Goal: Task Accomplishment & Management: Complete application form

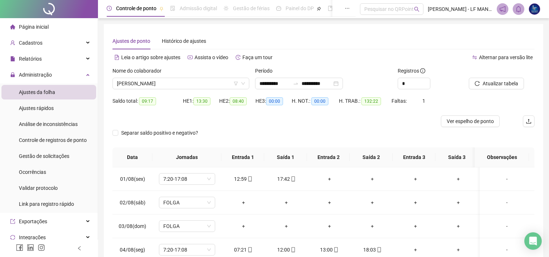
click at [46, 43] on div "Cadastros" at bounding box center [48, 43] width 95 height 15
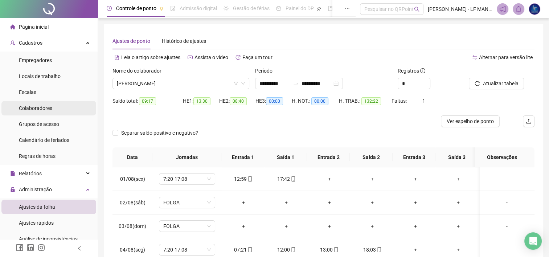
click at [42, 109] on span "Colaboradores" at bounding box center [35, 108] width 33 height 6
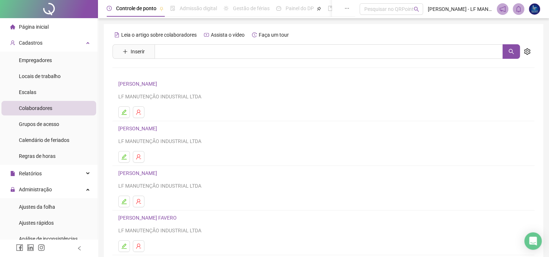
scroll to position [94, 0]
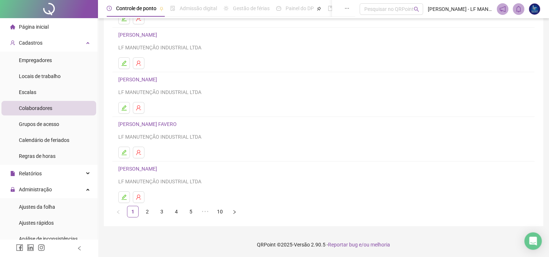
click at [151, 207] on link "2" at bounding box center [147, 211] width 11 height 11
click at [158, 213] on link "3" at bounding box center [161, 211] width 11 height 11
click at [173, 215] on link "4" at bounding box center [176, 211] width 11 height 11
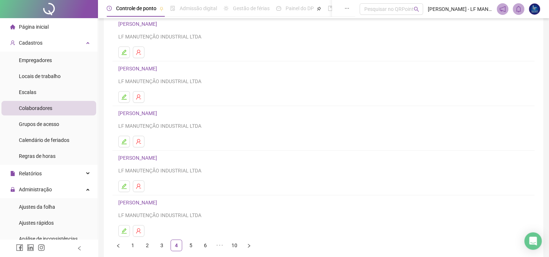
scroll to position [73, 0]
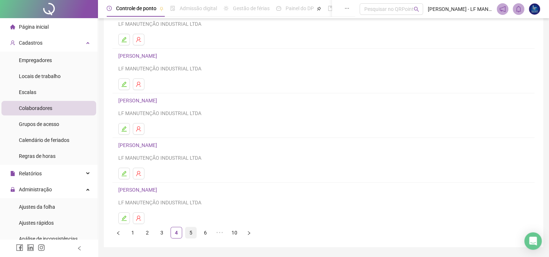
click at [191, 234] on link "5" at bounding box center [190, 232] width 11 height 11
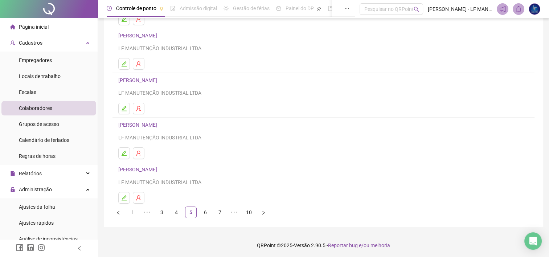
scroll to position [94, 0]
click at [208, 211] on link "6" at bounding box center [205, 211] width 11 height 11
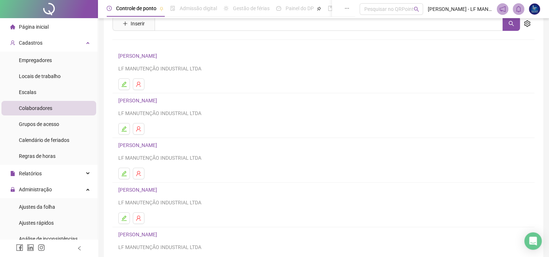
scroll to position [73, 0]
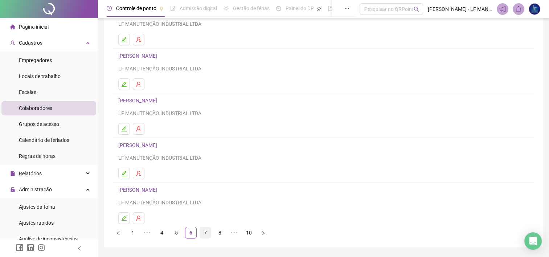
click at [202, 230] on link "7" at bounding box center [205, 232] width 11 height 11
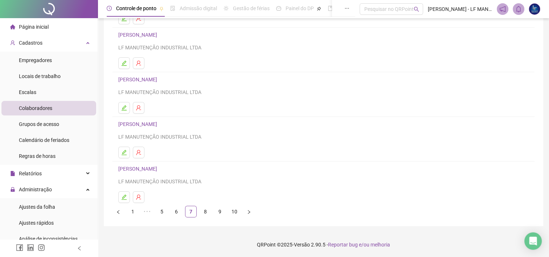
scroll to position [57, 0]
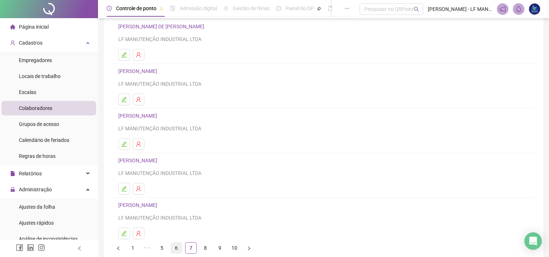
click at [178, 245] on link "6" at bounding box center [176, 247] width 11 height 11
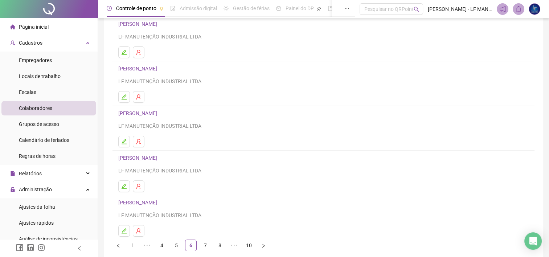
scroll to position [73, 0]
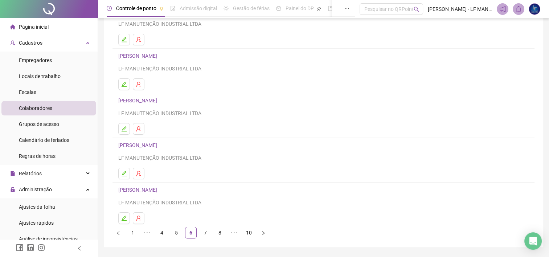
click at [202, 238] on div "Leia o artigo sobre colaboradores Assista o vídeo Faça um tour Inserir Nenhum r…" at bounding box center [323, 99] width 439 height 296
click at [204, 235] on link "7" at bounding box center [205, 232] width 11 height 11
click at [179, 233] on link "6" at bounding box center [176, 232] width 11 height 11
click at [191, 232] on link "6" at bounding box center [190, 232] width 11 height 11
click at [206, 240] on div "Leia o artigo sobre colaboradores Assista o vídeo Faça um tour Inserir Nenhum r…" at bounding box center [323, 99] width 439 height 296
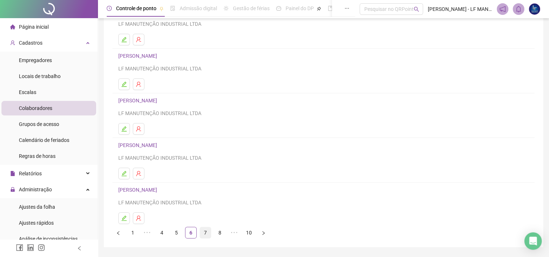
click at [207, 235] on link "7" at bounding box center [205, 232] width 11 height 11
click at [207, 231] on link "8" at bounding box center [205, 232] width 11 height 11
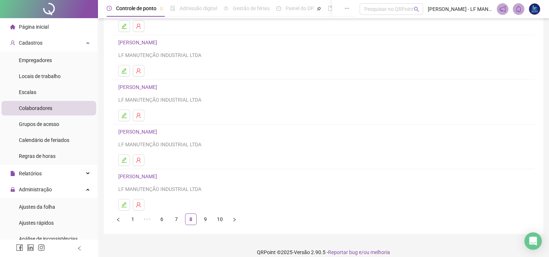
scroll to position [94, 0]
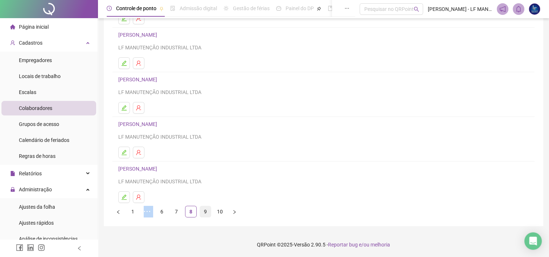
click at [207, 207] on div "Leia o artigo sobre colaboradores Assista o vídeo Faça um tour Inserir Nenhum r…" at bounding box center [323, 76] width 422 height 282
click at [207, 207] on link "9" at bounding box center [205, 211] width 11 height 11
click at [225, 212] on link "10" at bounding box center [219, 211] width 11 height 11
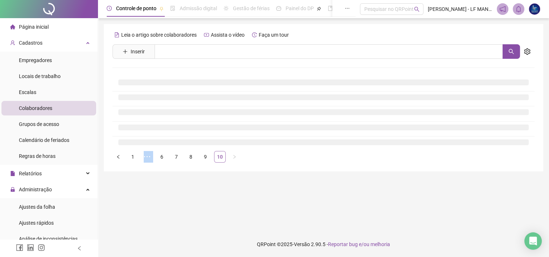
scroll to position [0, 0]
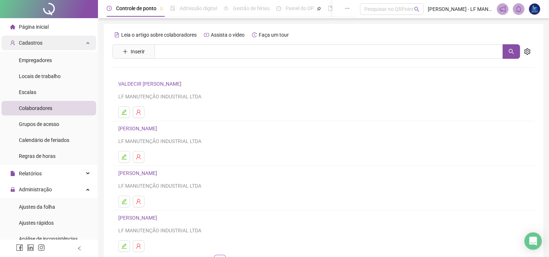
click at [57, 46] on div "Cadastros" at bounding box center [48, 43] width 95 height 15
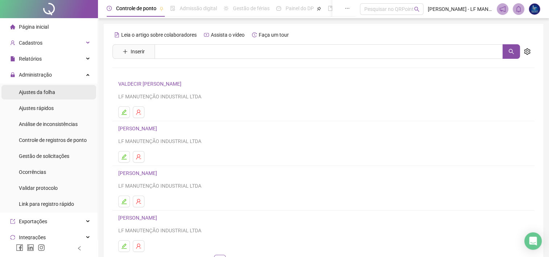
click at [51, 99] on div "Ajustes da folha" at bounding box center [37, 92] width 36 height 15
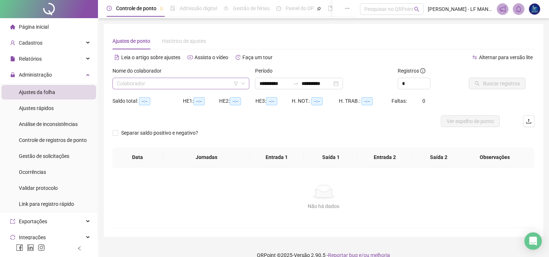
click at [147, 86] on input "search" at bounding box center [178, 83] width 122 height 11
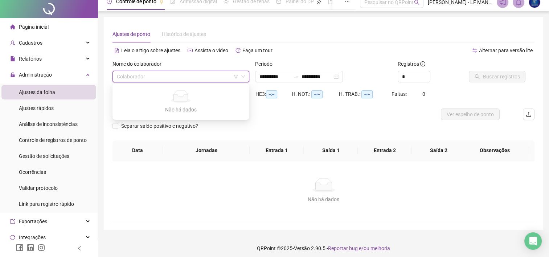
scroll to position [11, 0]
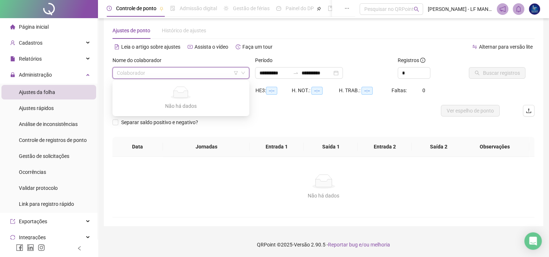
type input "**********"
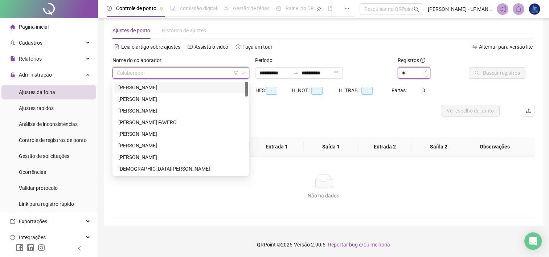
type input "*"
click at [427, 70] on icon "up" at bounding box center [426, 71] width 3 height 3
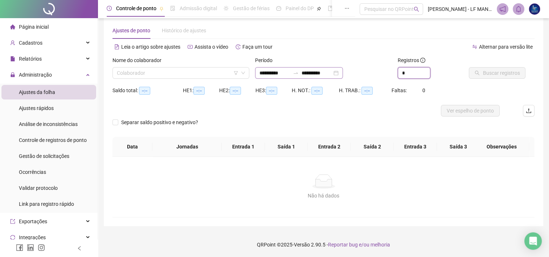
click at [343, 71] on div "**********" at bounding box center [299, 73] width 88 height 12
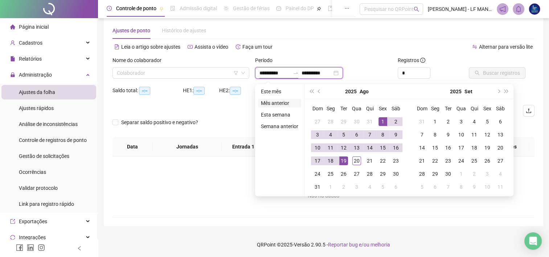
type input "**********"
click at [285, 91] on li "Este mês" at bounding box center [279, 91] width 43 height 9
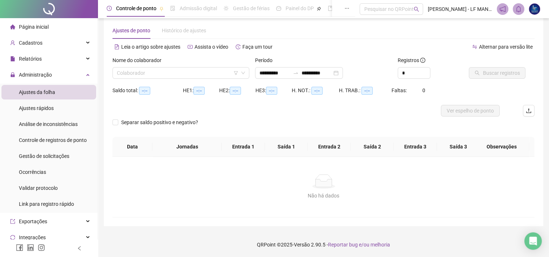
click at [486, 80] on div "Buscar registros" at bounding box center [501, 70] width 71 height 28
click at [187, 75] on input "search" at bounding box center [178, 72] width 122 height 11
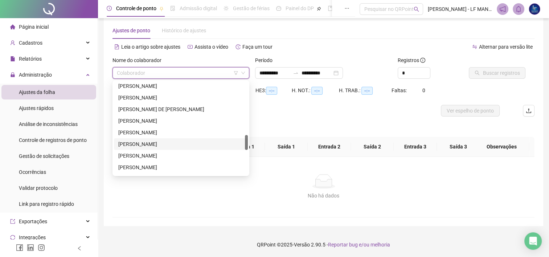
scroll to position [399, 0]
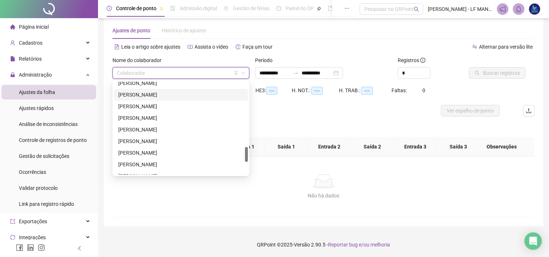
click at [158, 95] on div "[PERSON_NAME]" at bounding box center [180, 95] width 125 height 8
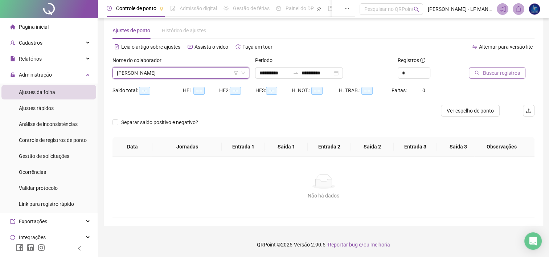
click at [491, 72] on span "Buscar registros" at bounding box center [501, 73] width 37 height 8
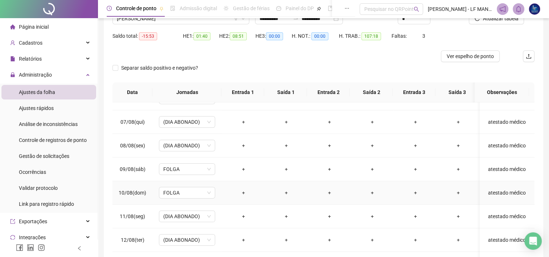
scroll to position [61, 0]
